Goal: Communication & Community: Answer question/provide support

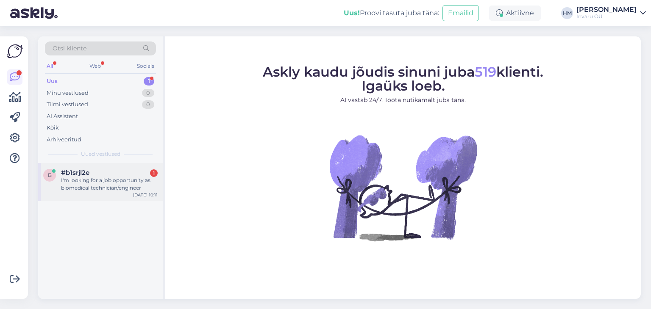
click at [92, 176] on div "#b1srjl2e 1" at bounding box center [109, 173] width 97 height 8
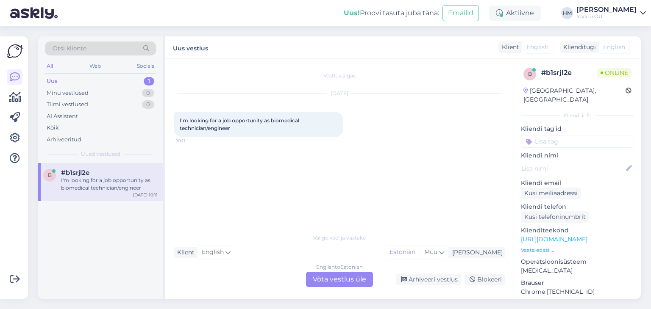
click at [344, 279] on div "English to Estonian Võta vestlus üle" at bounding box center [339, 279] width 67 height 15
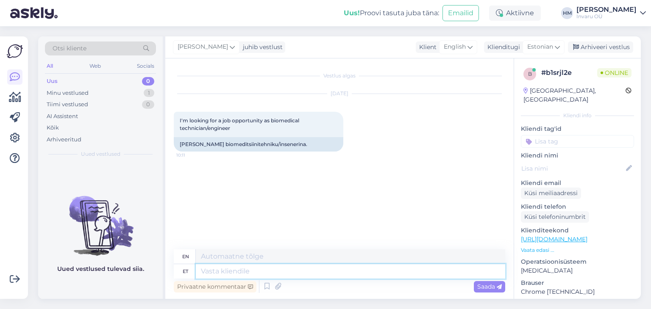
click at [229, 269] on textarea at bounding box center [350, 271] width 309 height 14
type textarea "Tere,"
type textarea "Hello"
type textarea "Tere,"
type textarea "Hello,"
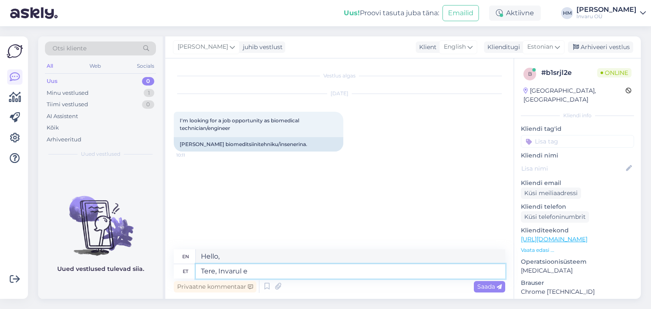
type textarea "Tere, Invarul ei"
type textarea "Hello, Invarul"
type textarea "Tere, Invarul eiole s"
type textarea "Hello, Invarul is not available."
type textarea "Tere, Invarul eiole sellist"
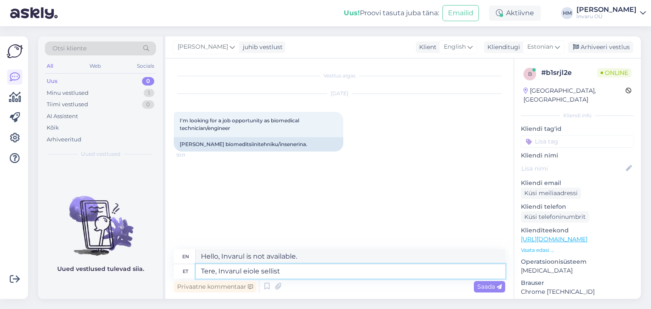
type textarea "Hello, [PERSON_NAME] doesn't have one."
type textarea "Tere, Invarul eiole sellist ametikohta"
type textarea "Hello, Invaru does not have such a position."
type textarea "Tere, Invarul eiole sellist ametikohta pakkuda."
type textarea "Hello, Invaru does not have such a position available."
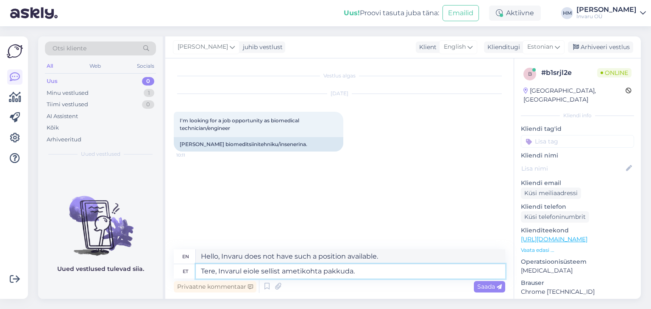
click at [250, 272] on textarea "Tere, Invarul eiole sellist ametikohta pakkuda." at bounding box center [350, 271] width 309 height 14
type textarea "Tere, Invarul ei ole sellist ametikohta pakkuda."
click at [483, 284] on span "Saada" at bounding box center [489, 287] width 25 height 8
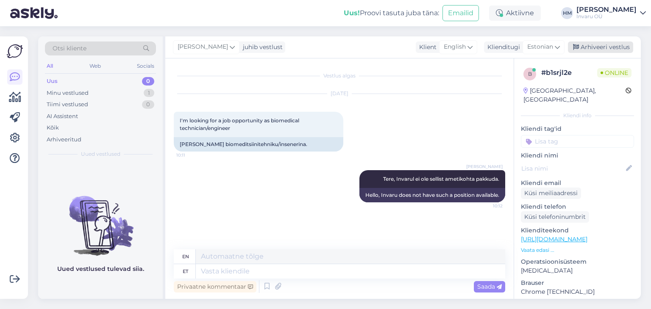
click at [615, 47] on div "Arhiveeri vestlus" at bounding box center [600, 47] width 65 height 11
